Goal: Task Accomplishment & Management: Complete application form

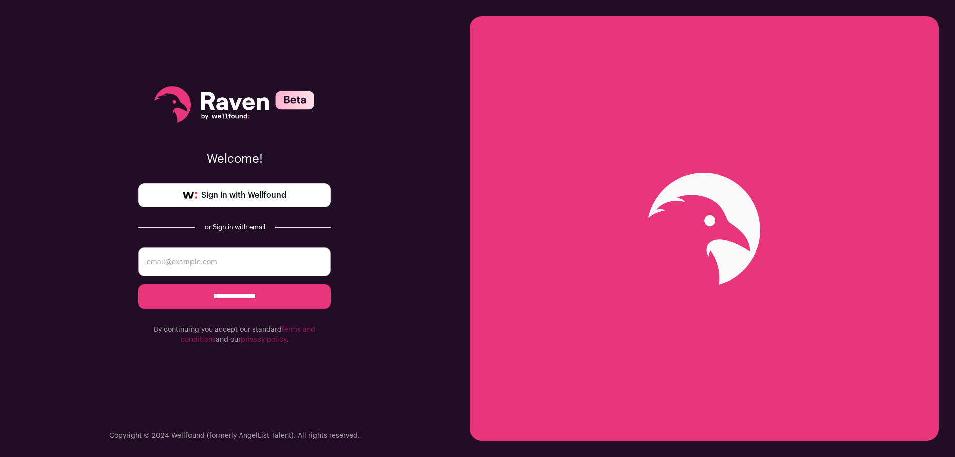
click at [246, 192] on span "Sign in with Wellfound" at bounding box center [243, 195] width 85 height 12
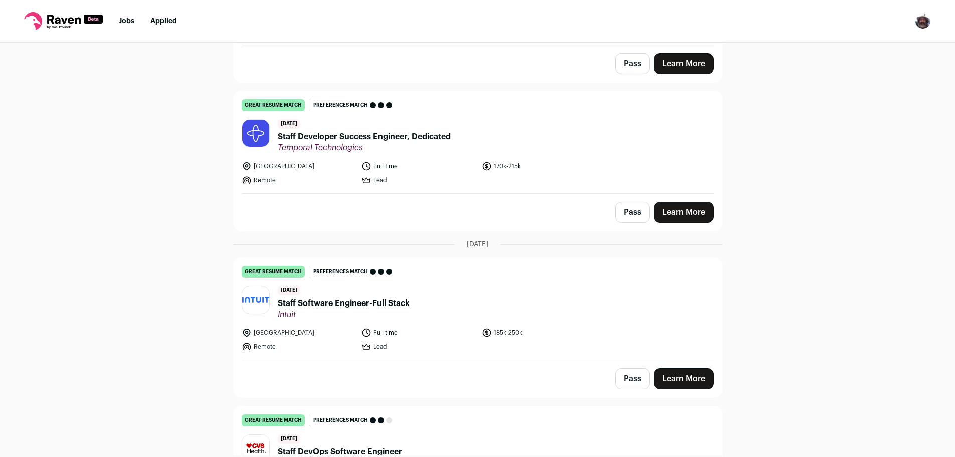
scroll to position [1854, 0]
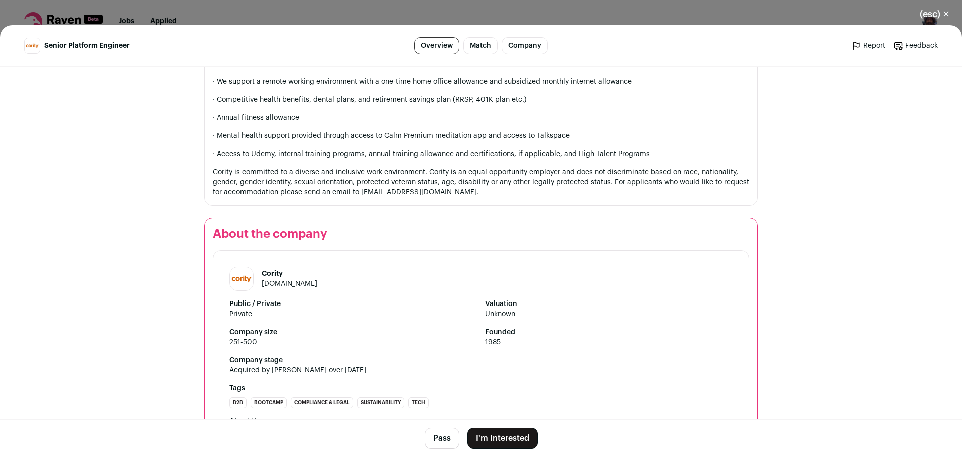
scroll to position [952, 0]
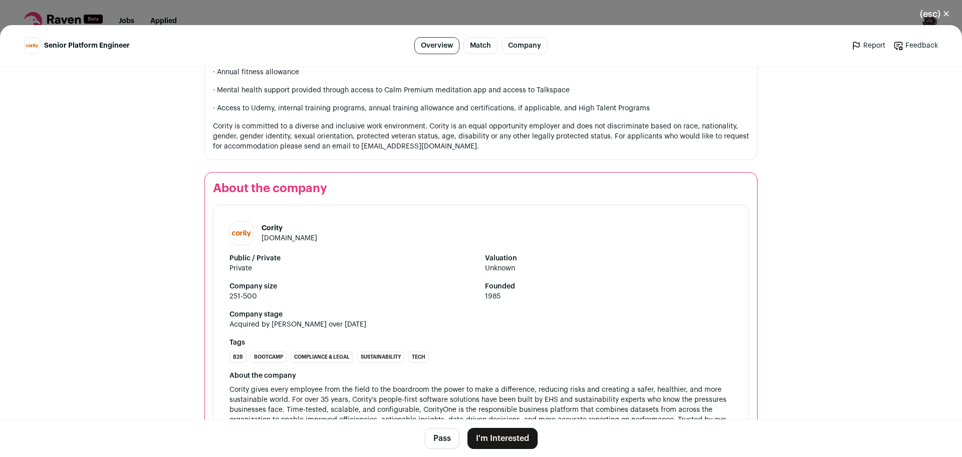
click at [499, 438] on button "I'm Interested" at bounding box center [503, 437] width 70 height 21
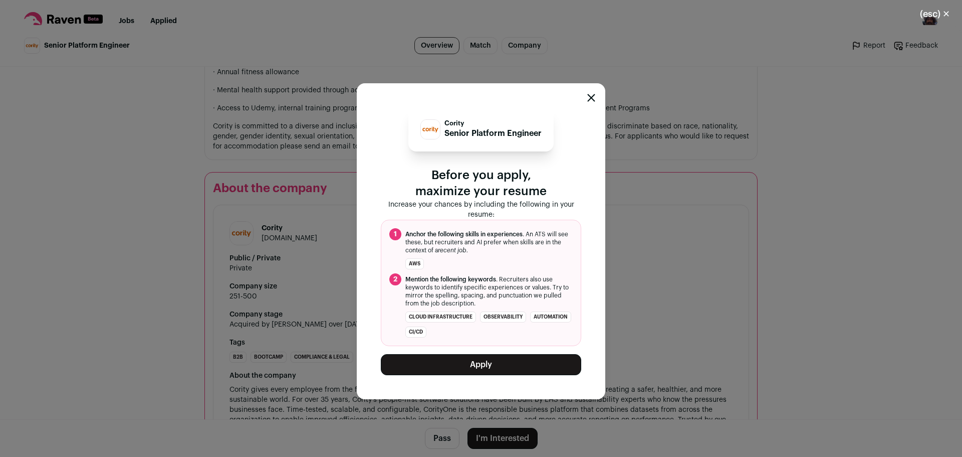
click at [483, 366] on button "Apply" at bounding box center [481, 364] width 200 height 21
